Goal: Check status: Check status

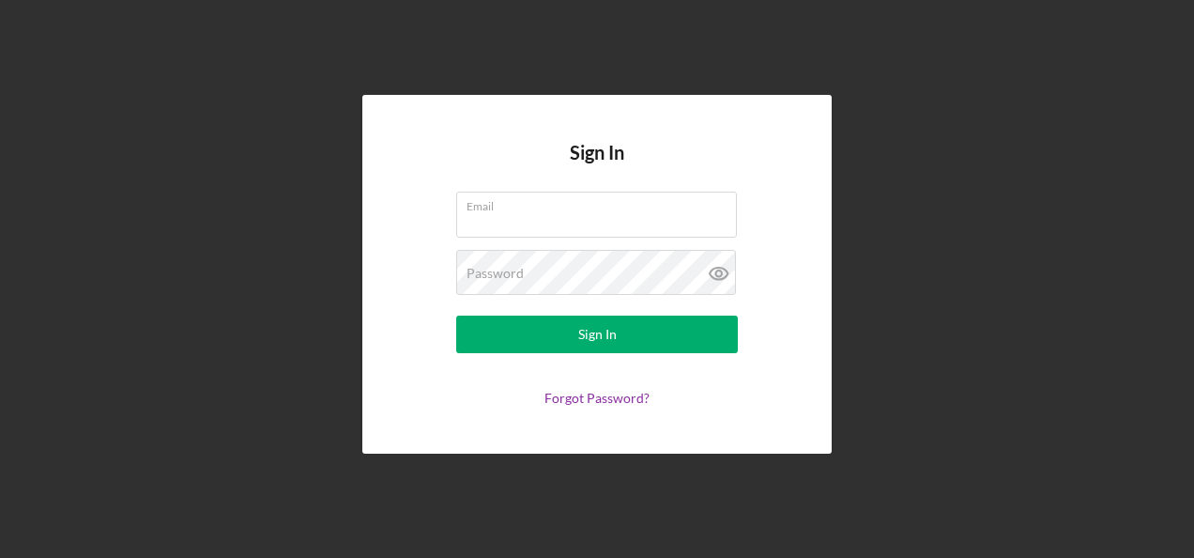
click at [597, 210] on div "Email" at bounding box center [597, 214] width 282 height 47
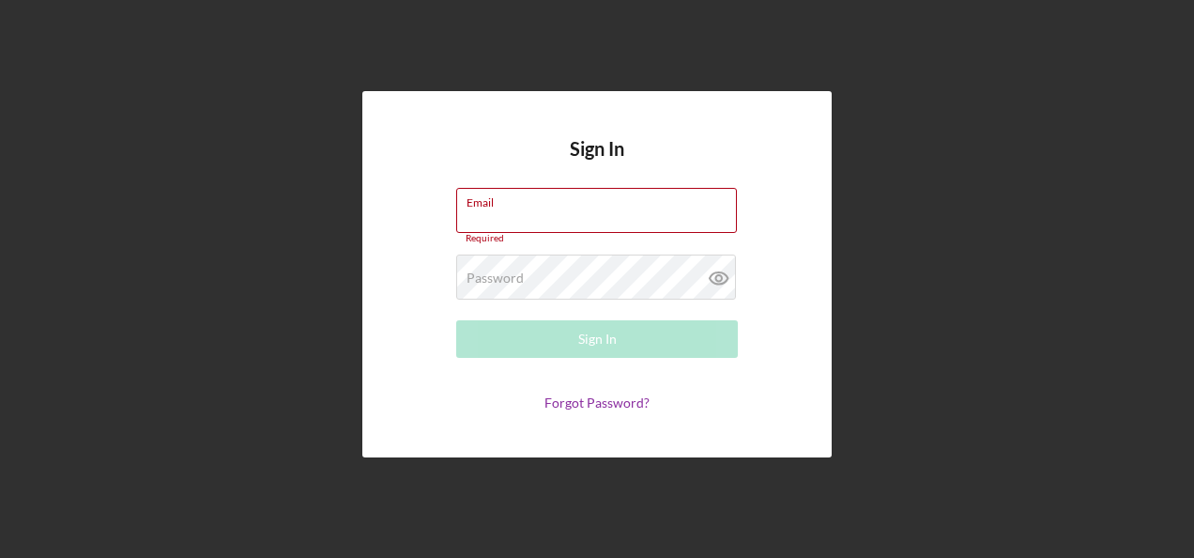
click at [597, 210] on input "Email" at bounding box center [596, 210] width 281 height 45
type input "[PERSON_NAME][EMAIL_ADDRESS][PERSON_NAME][DOMAIN_NAME]"
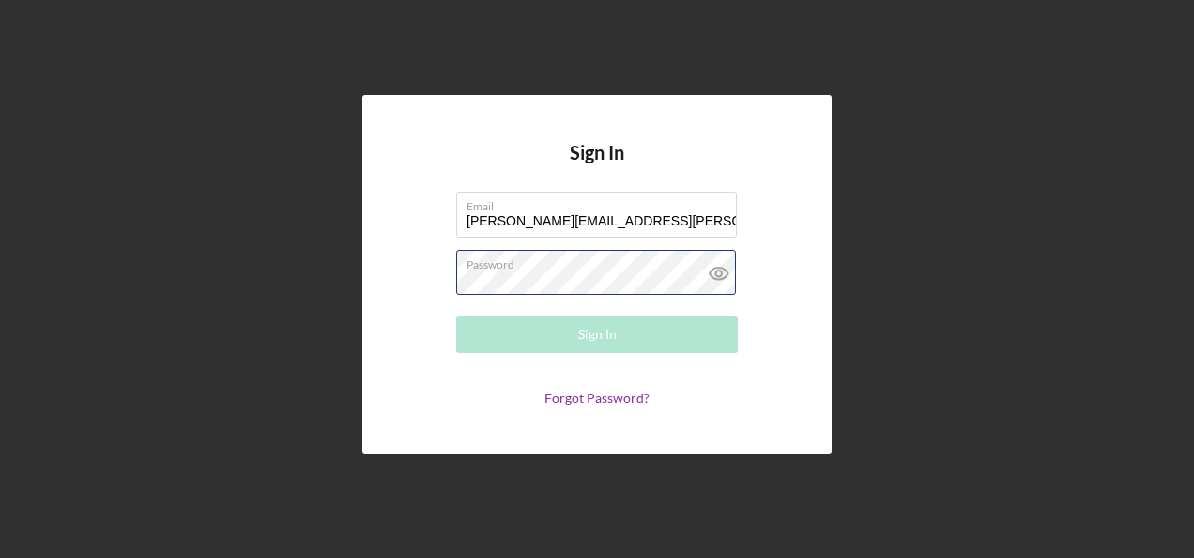
click at [501, 259] on div "Password Required" at bounding box center [597, 273] width 282 height 47
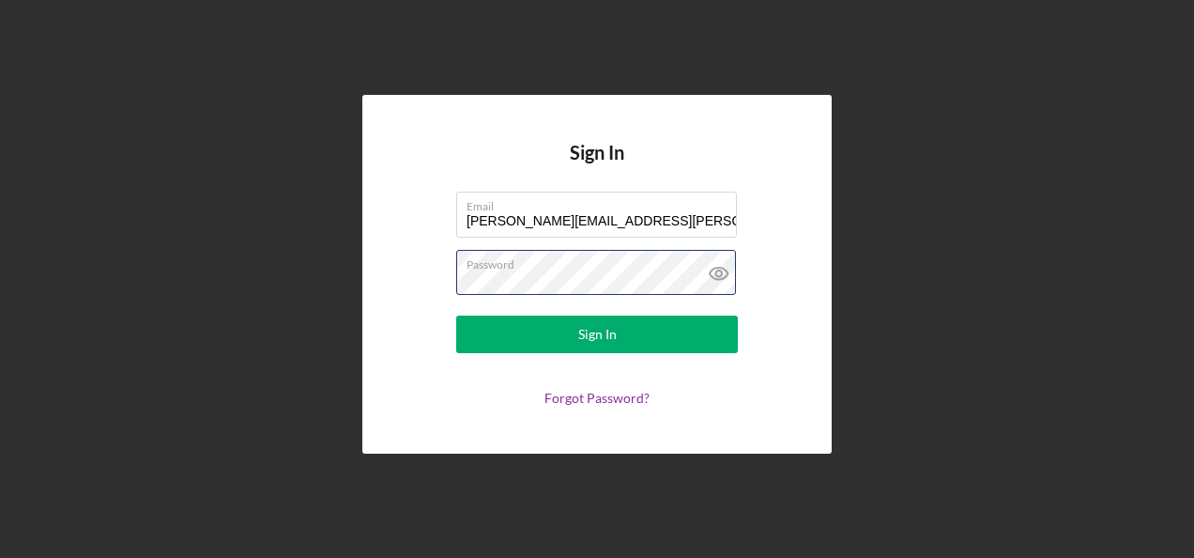
click at [456, 315] on button "Sign In" at bounding box center [597, 334] width 282 height 38
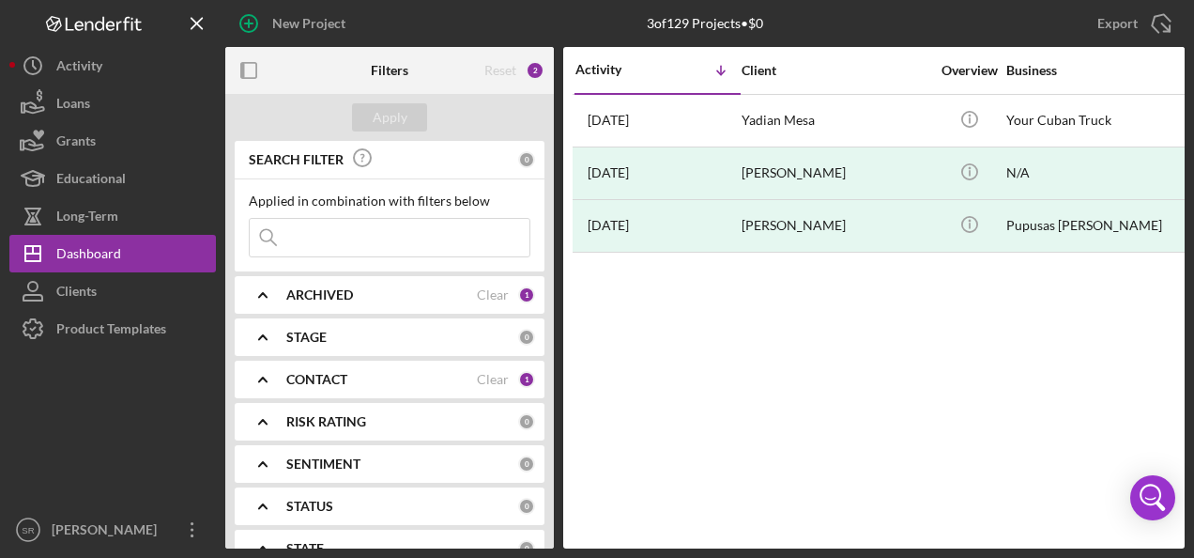
click at [123, 290] on button "Clients" at bounding box center [112, 291] width 206 height 38
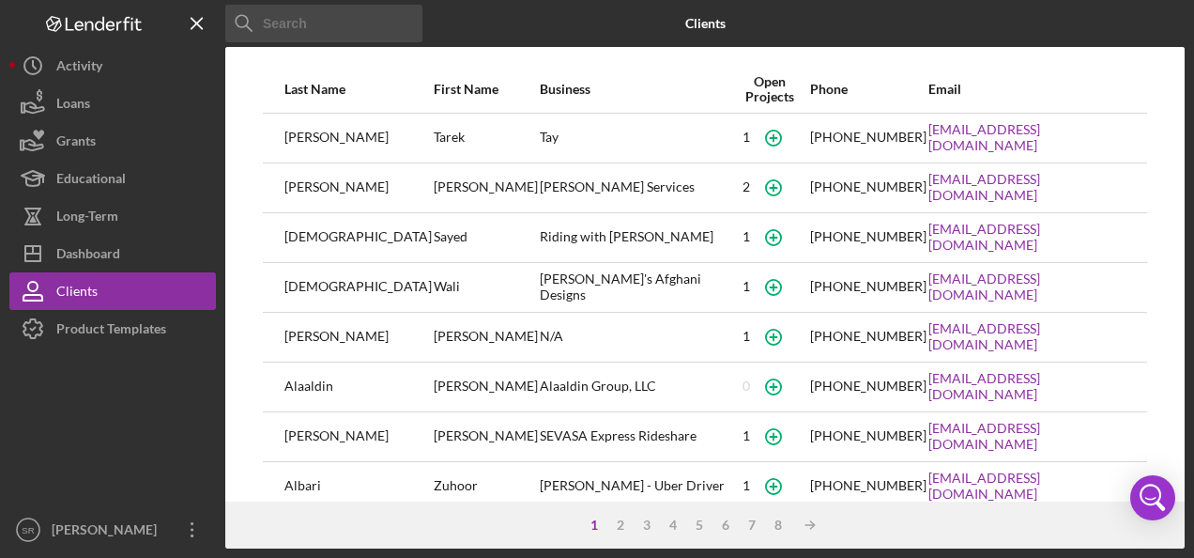
click at [101, 111] on button "Loans" at bounding box center [112, 103] width 206 height 38
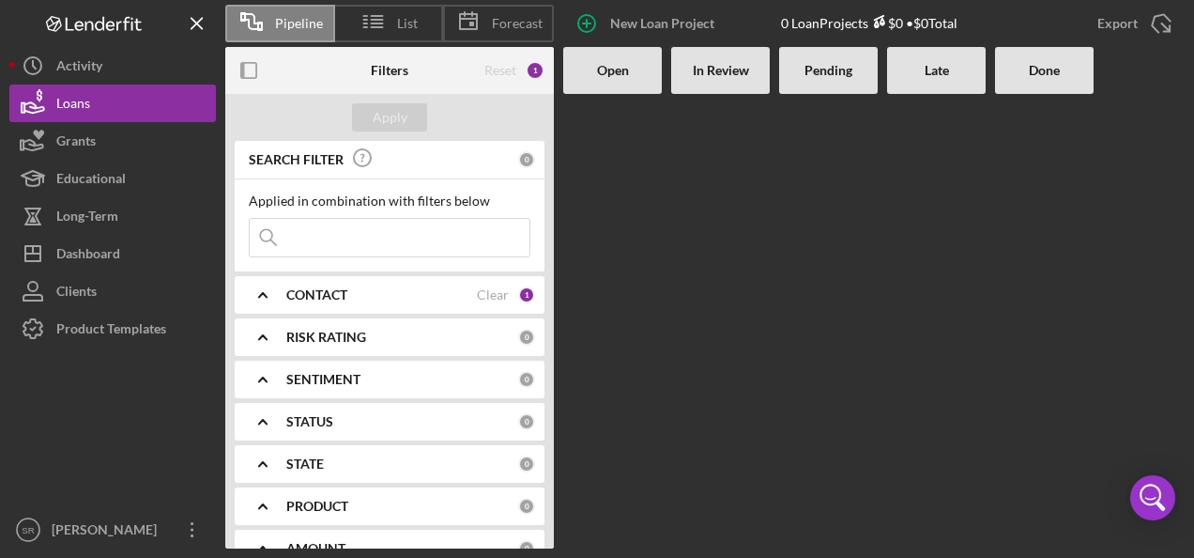
click at [101, 283] on button "Clients" at bounding box center [112, 291] width 206 height 38
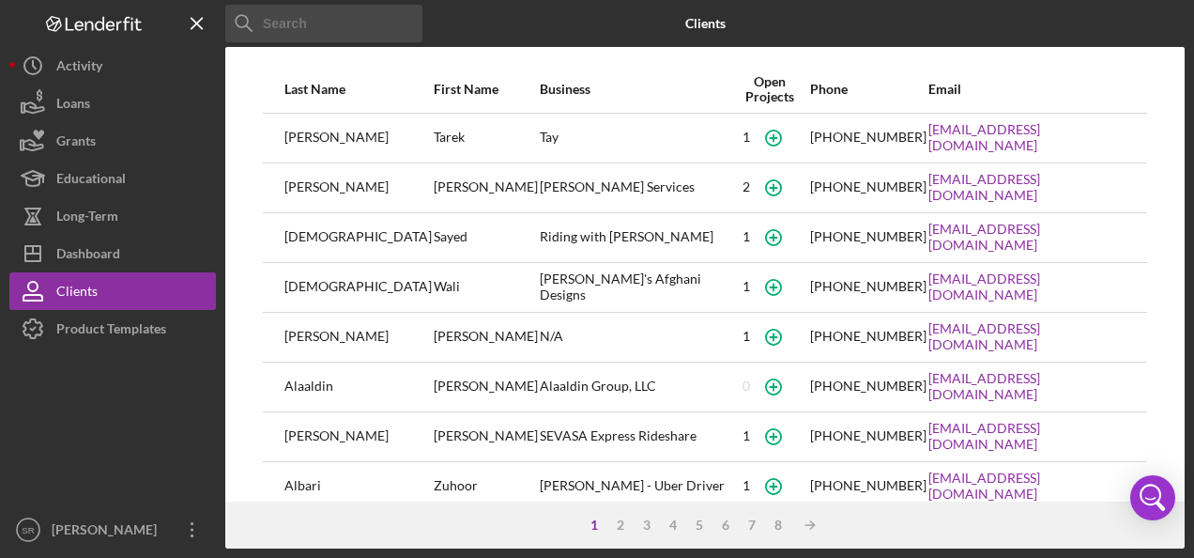
click at [130, 257] on button "Icon/Dashboard Dashboard" at bounding box center [112, 254] width 206 height 38
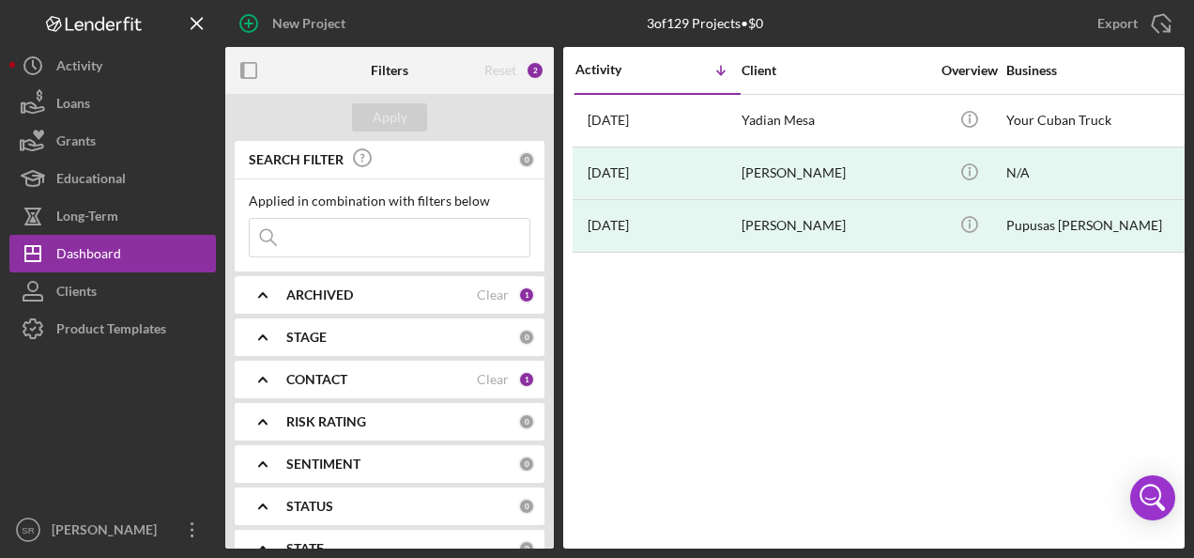
click at [740, 175] on td "[DATE] [PERSON_NAME]" at bounding box center [657, 172] width 166 height 53
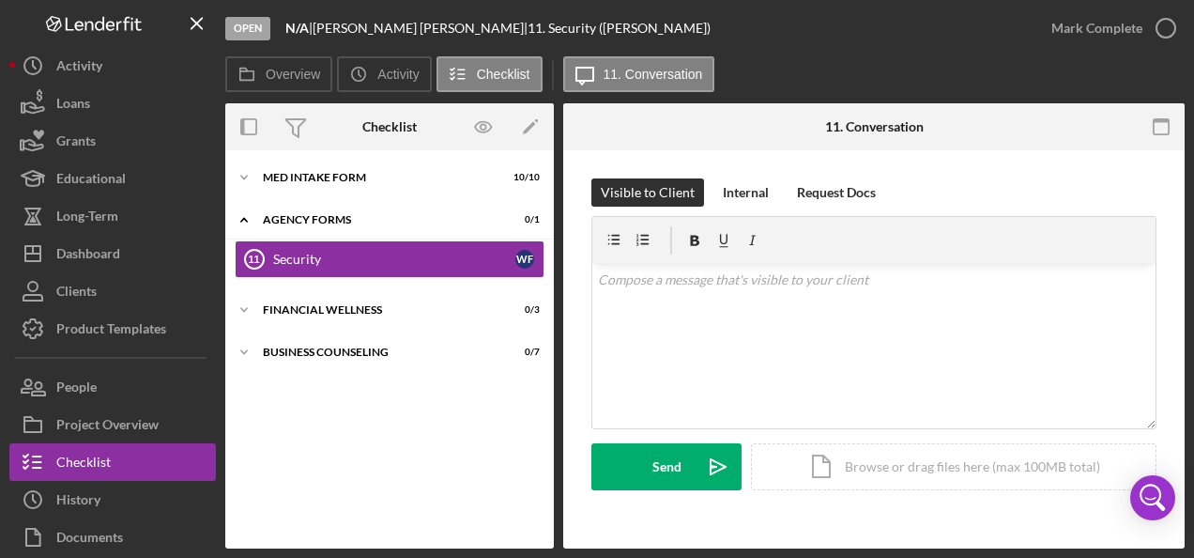
click at [305, 176] on div "Icon/Expander MED Intake Form 10 / 10" at bounding box center [389, 178] width 329 height 38
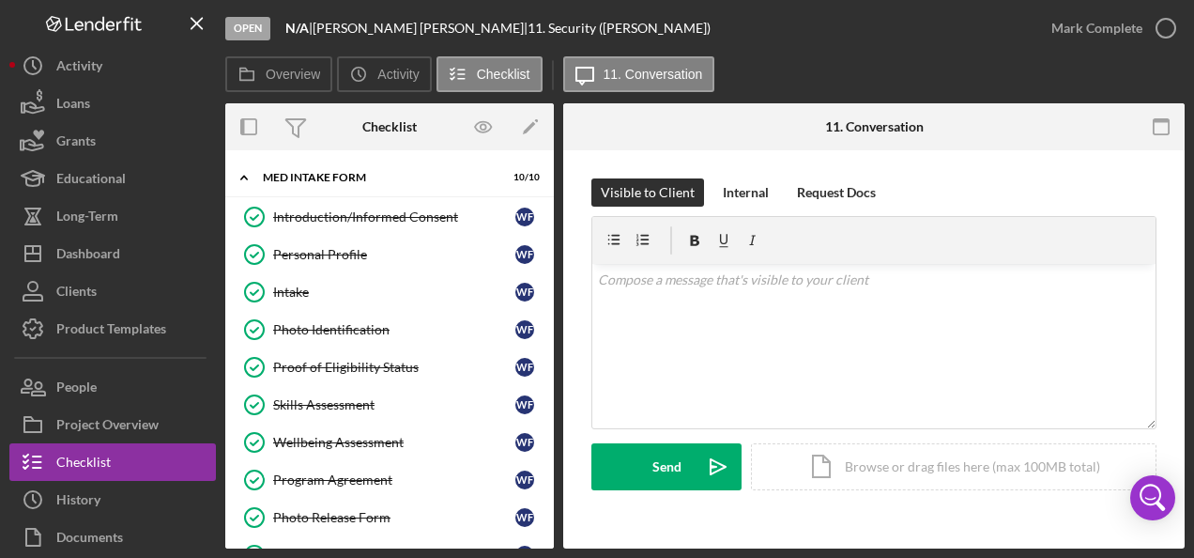
click at [323, 250] on div "Personal Profile" at bounding box center [394, 254] width 242 height 15
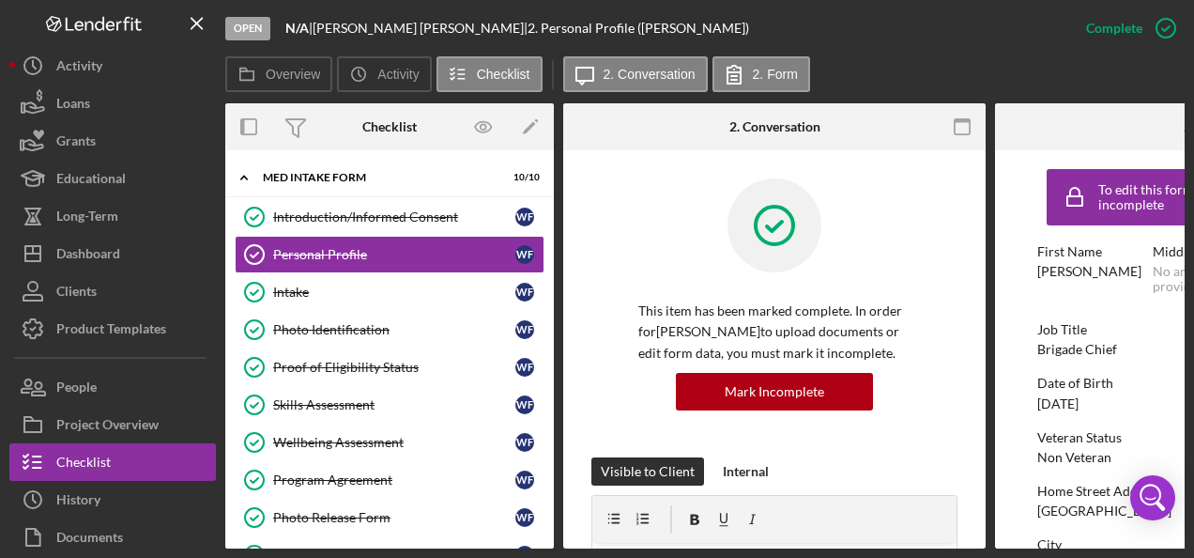
click at [356, 330] on div "Photo Identification" at bounding box center [394, 329] width 242 height 15
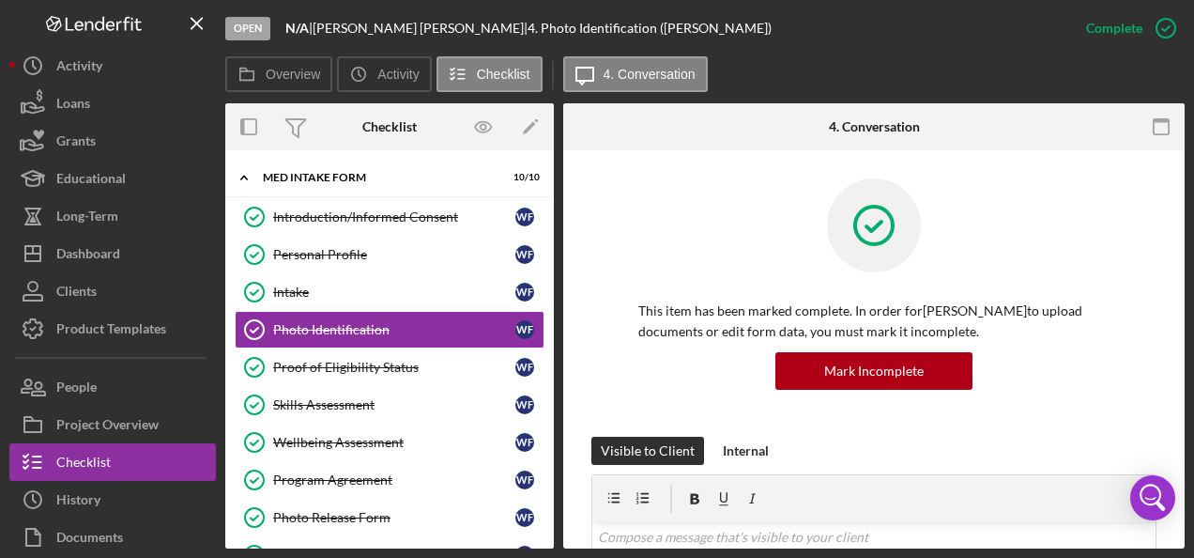
click at [331, 371] on div "Proof of Eligibility Status" at bounding box center [394, 366] width 242 height 15
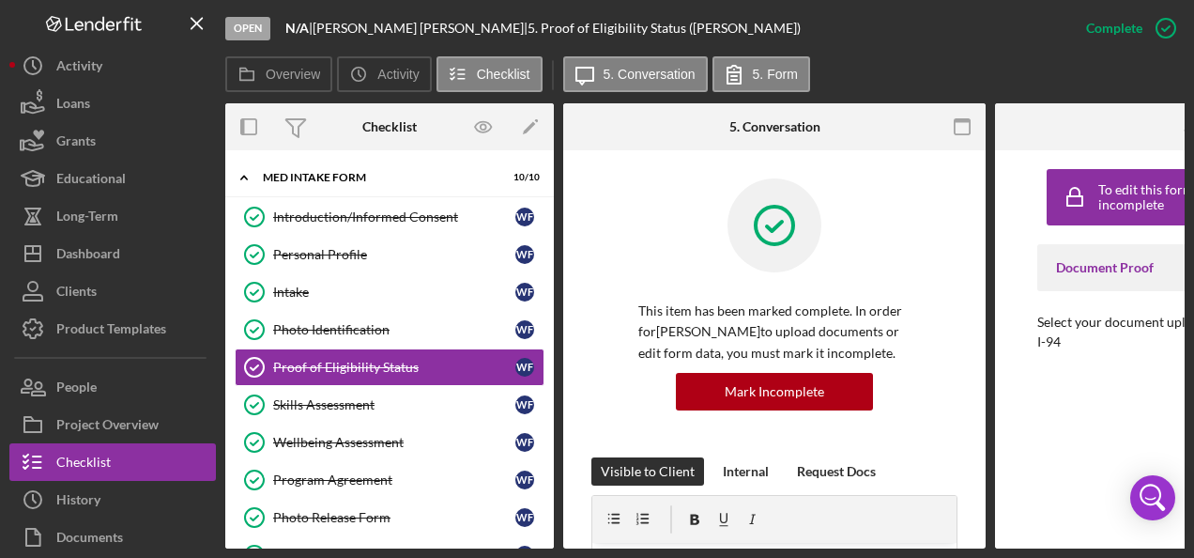
click at [319, 413] on link "Skills Assessment Skills Assessment W F" at bounding box center [390, 405] width 310 height 38
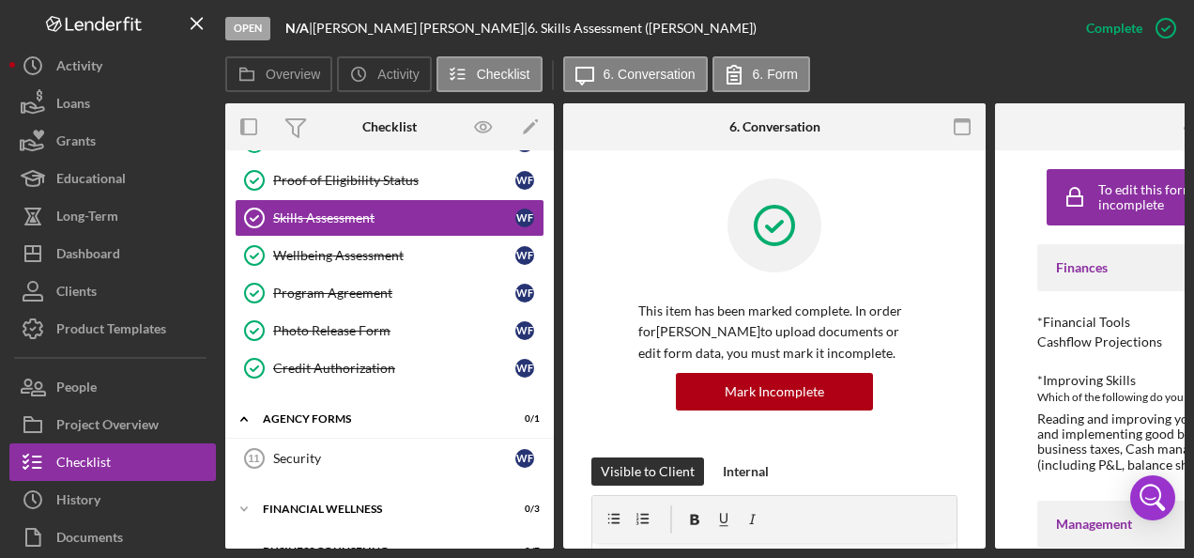
scroll to position [188, 0]
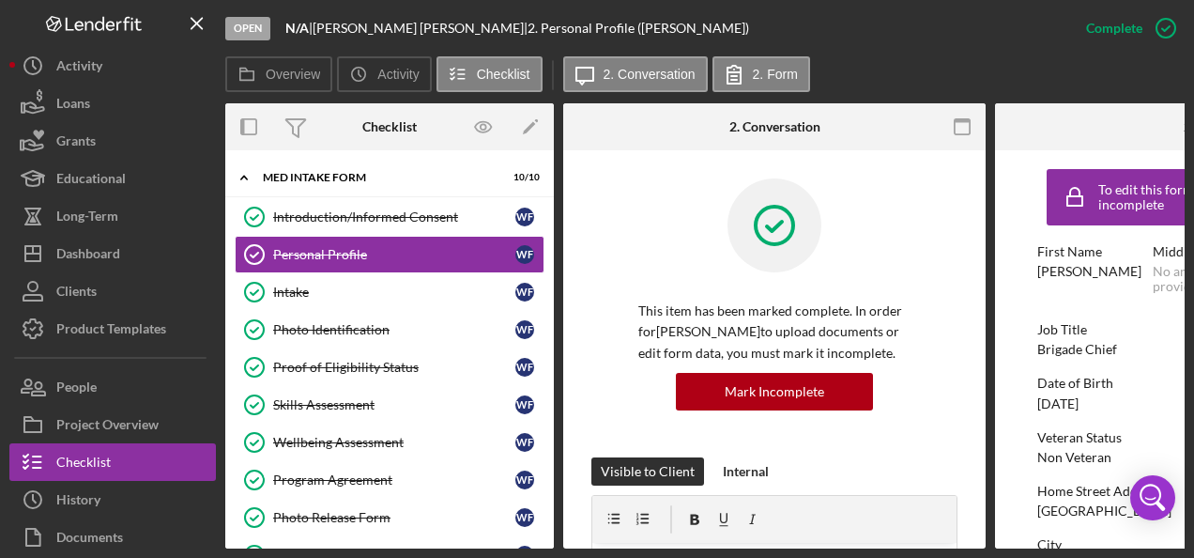
click at [134, 282] on button "Clients" at bounding box center [112, 291] width 206 height 38
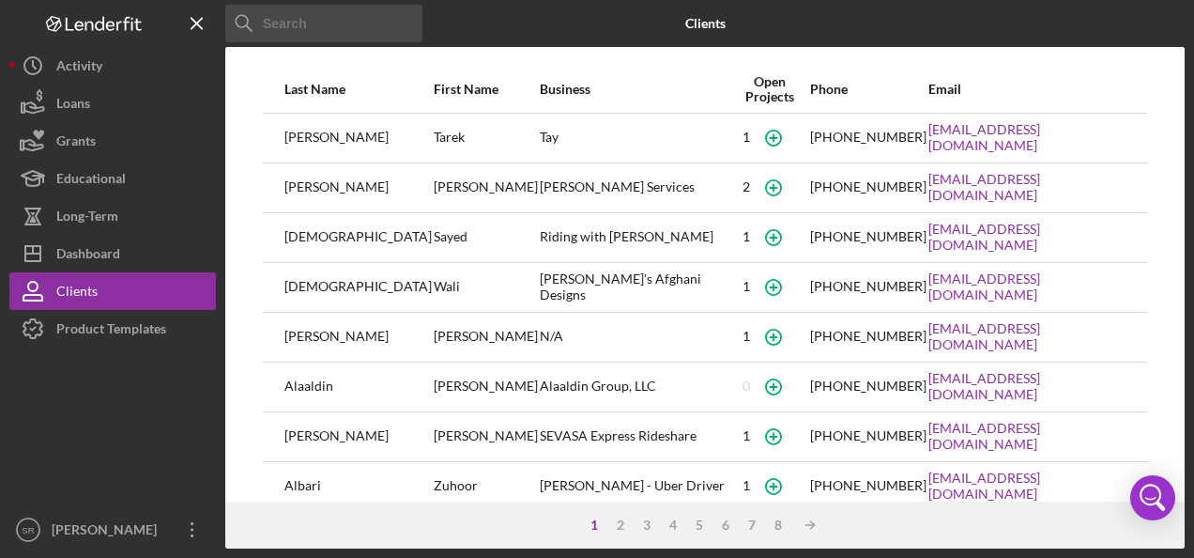
click at [109, 248] on div "Dashboard" at bounding box center [88, 256] width 64 height 42
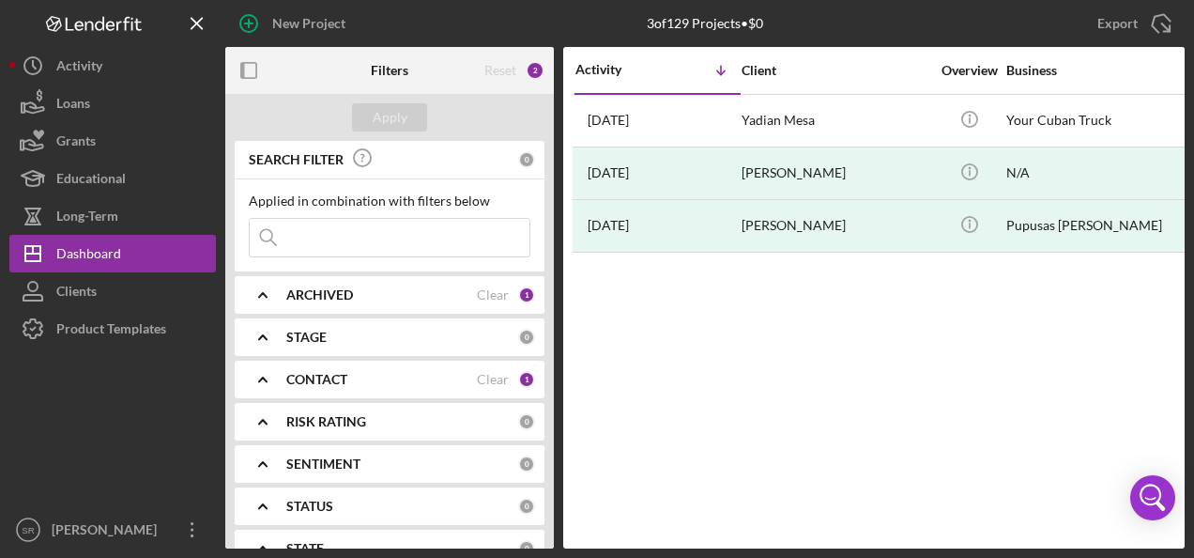
click at [779, 111] on div "Yadian Mesa" at bounding box center [835, 121] width 188 height 50
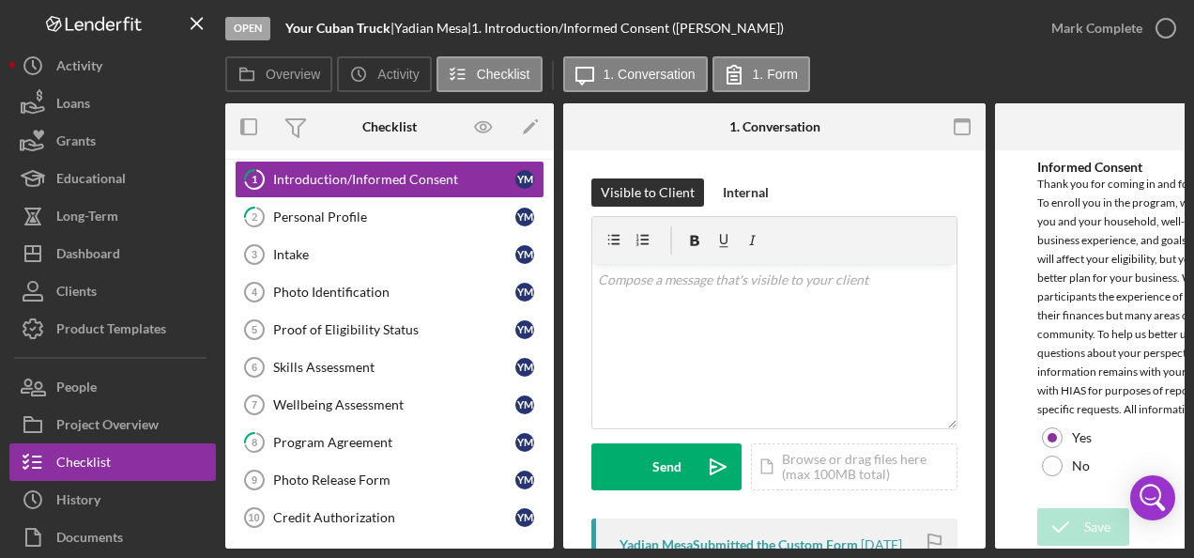
scroll to position [94, 0]
